Goal: Use online tool/utility: Utilize a website feature to perform a specific function

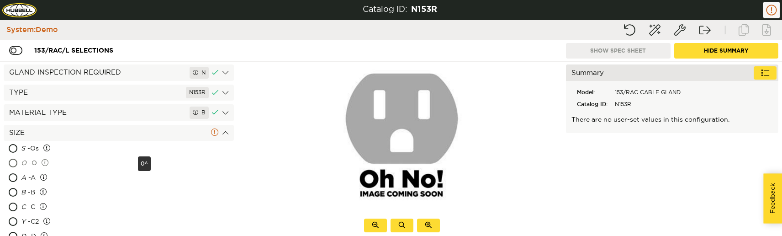
click at [100, 160] on div "O - O" at bounding box center [78, 163] width 115 height 15
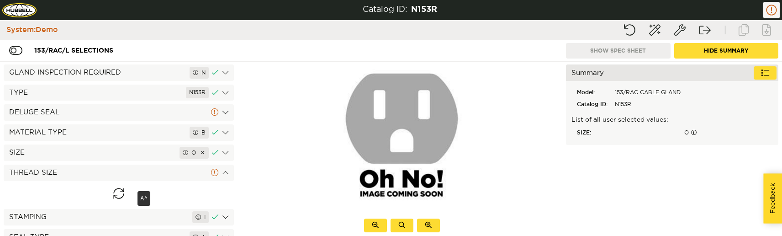
click at [76, 203] on div "GLAND INSPECTION REQUIRED N TYPE N153R DELUGE SEAL MATERIAL TYPE B SIZE O S - O…" at bounding box center [119, 149] width 238 height 174
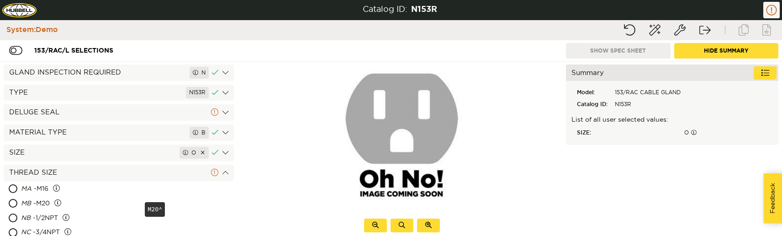
click at [76, 203] on div "MB - M20" at bounding box center [82, 204] width 122 height 15
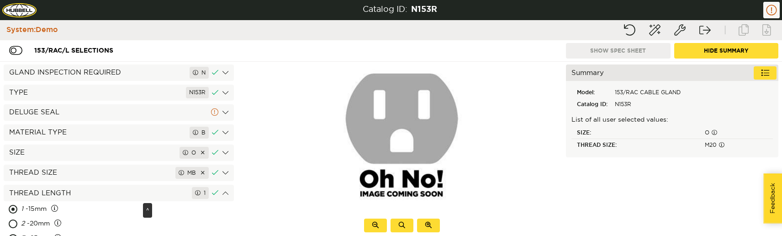
click at [76, 203] on div "1 - 15mm" at bounding box center [81, 209] width 120 height 15
click at [655, 32] on button "Completion wizard" at bounding box center [655, 30] width 23 height 16
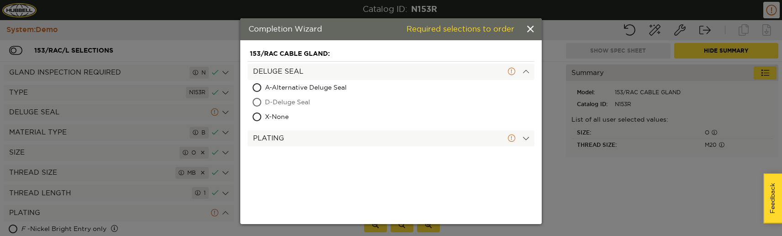
click at [309, 97] on span "D - Deluge Seal" at bounding box center [340, 103] width 151 height 15
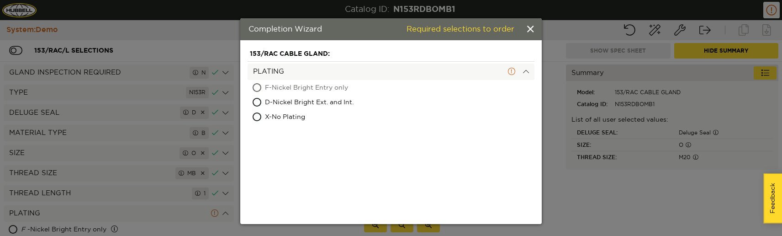
click at [305, 90] on span "F - Nickel Bright Entry only" at bounding box center [350, 88] width 170 height 15
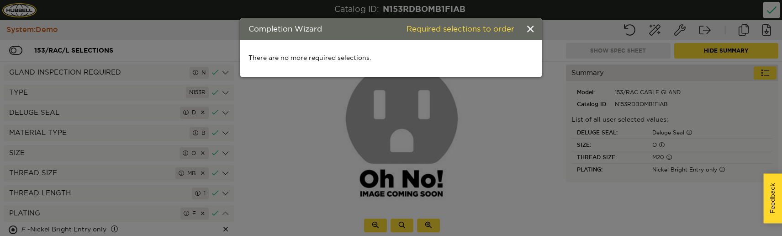
click at [564, 163] on div "Completion Wizard Required selections to order There are no more required selec…" at bounding box center [391, 118] width 782 height 236
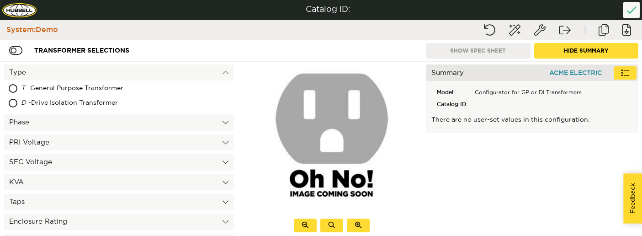
click at [534, 117] on p "There are no user-set values in this configuration." at bounding box center [532, 120] width 202 height 9
